Goal: Information Seeking & Learning: Learn about a topic

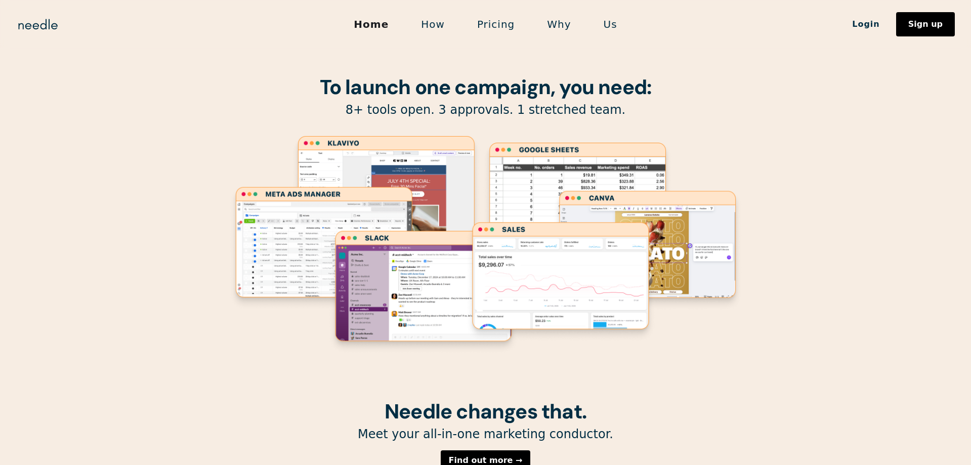
click at [503, 31] on link "Pricing" at bounding box center [496, 24] width 70 height 21
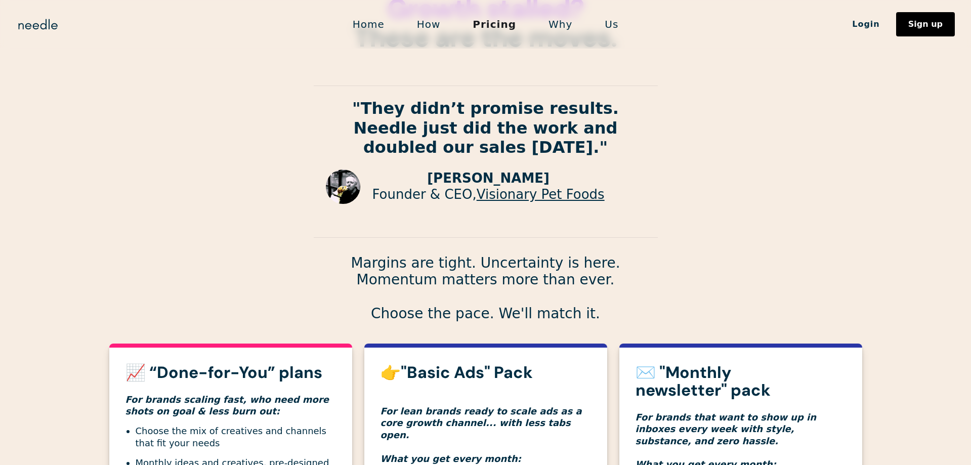
scroll to position [68, 0]
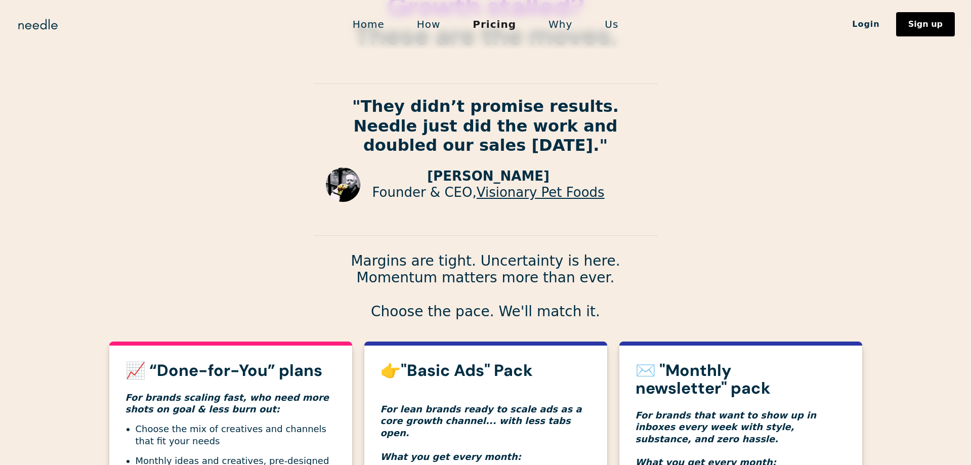
click at [434, 21] on link "How" at bounding box center [429, 24] width 56 height 21
